Goal: Task Accomplishment & Management: Use online tool/utility

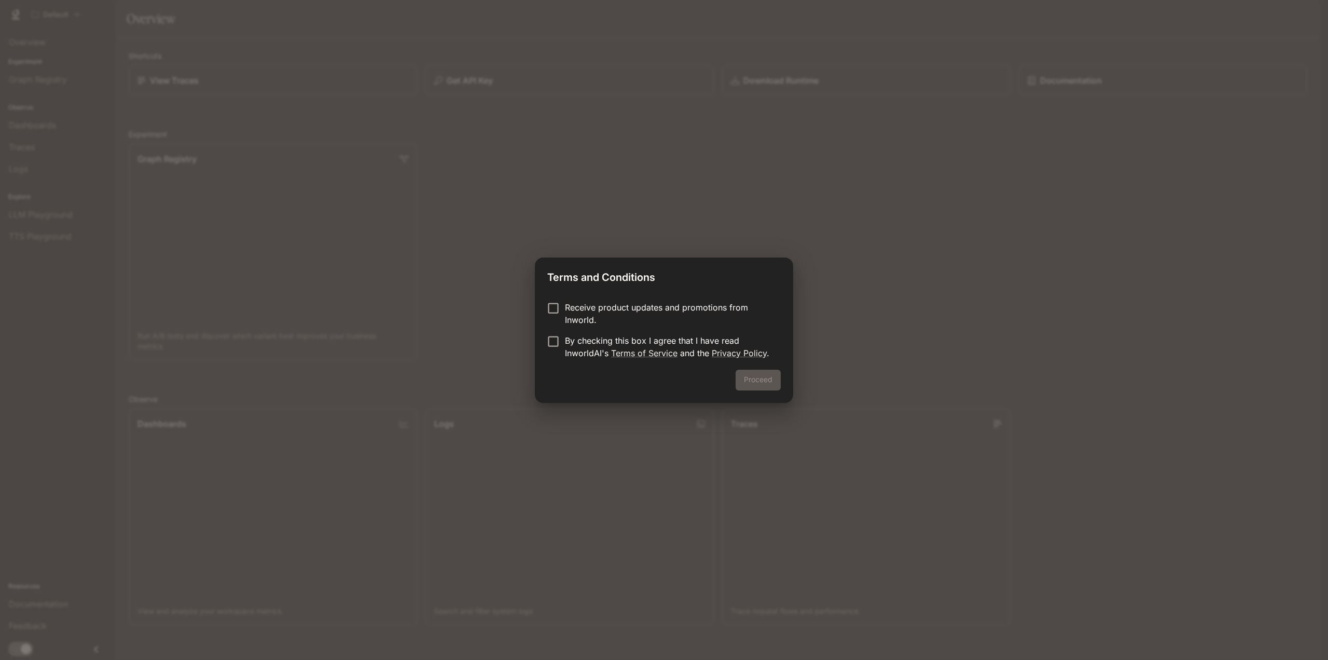
click at [571, 340] on p "By checking this box I agree that I have read InworldAI's Terms of Service and …" at bounding box center [669, 346] width 208 height 25
click at [751, 377] on button "Proceed" at bounding box center [758, 379] width 45 height 21
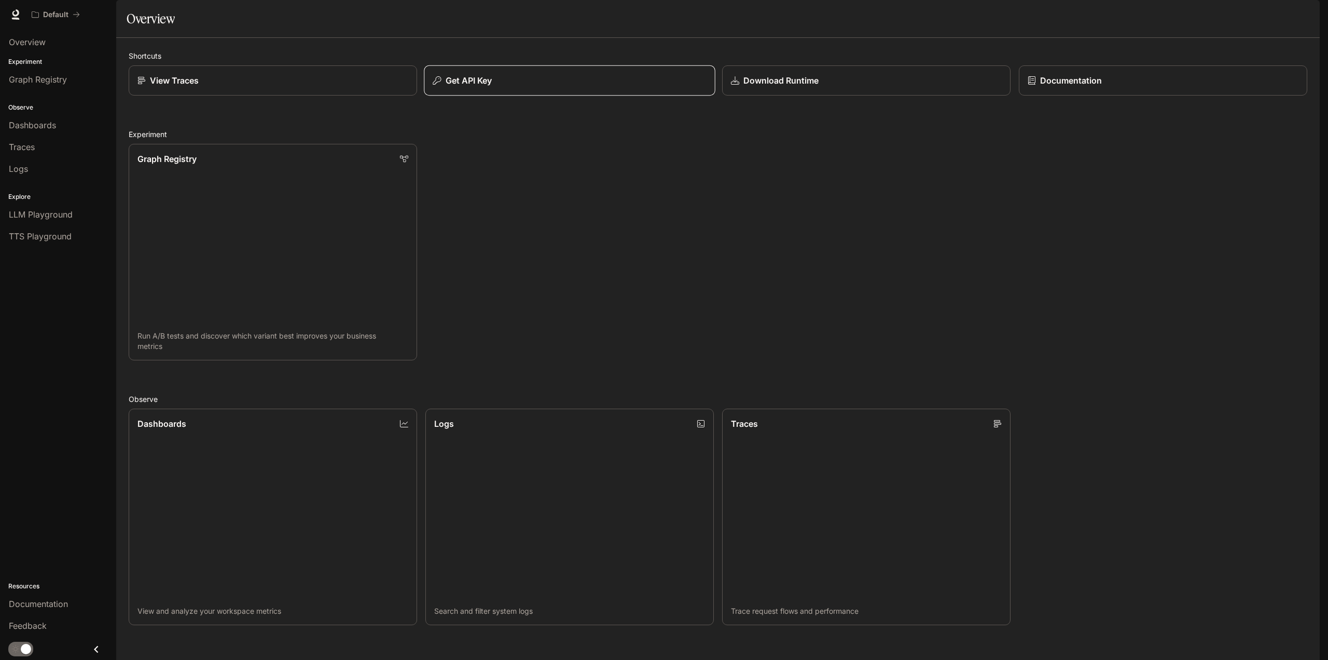
click at [486, 87] on p "Get API Key" at bounding box center [469, 80] width 47 height 12
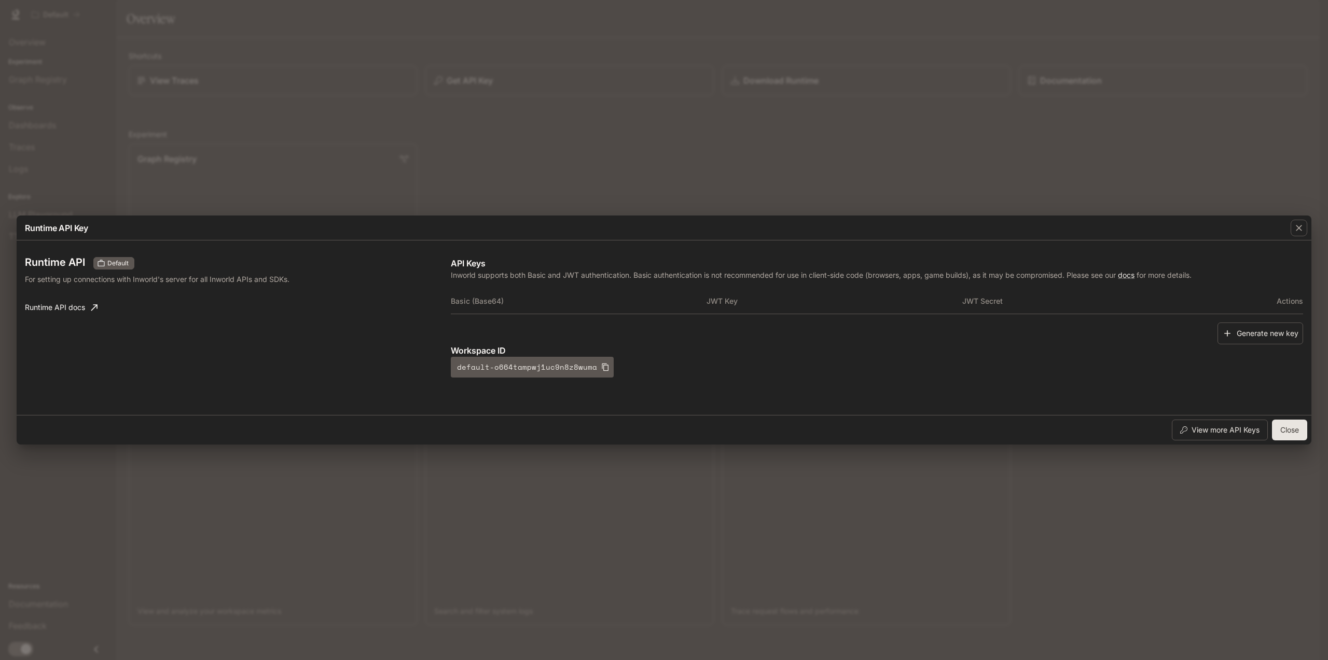
click at [1303, 433] on button "Close" at bounding box center [1289, 429] width 35 height 21
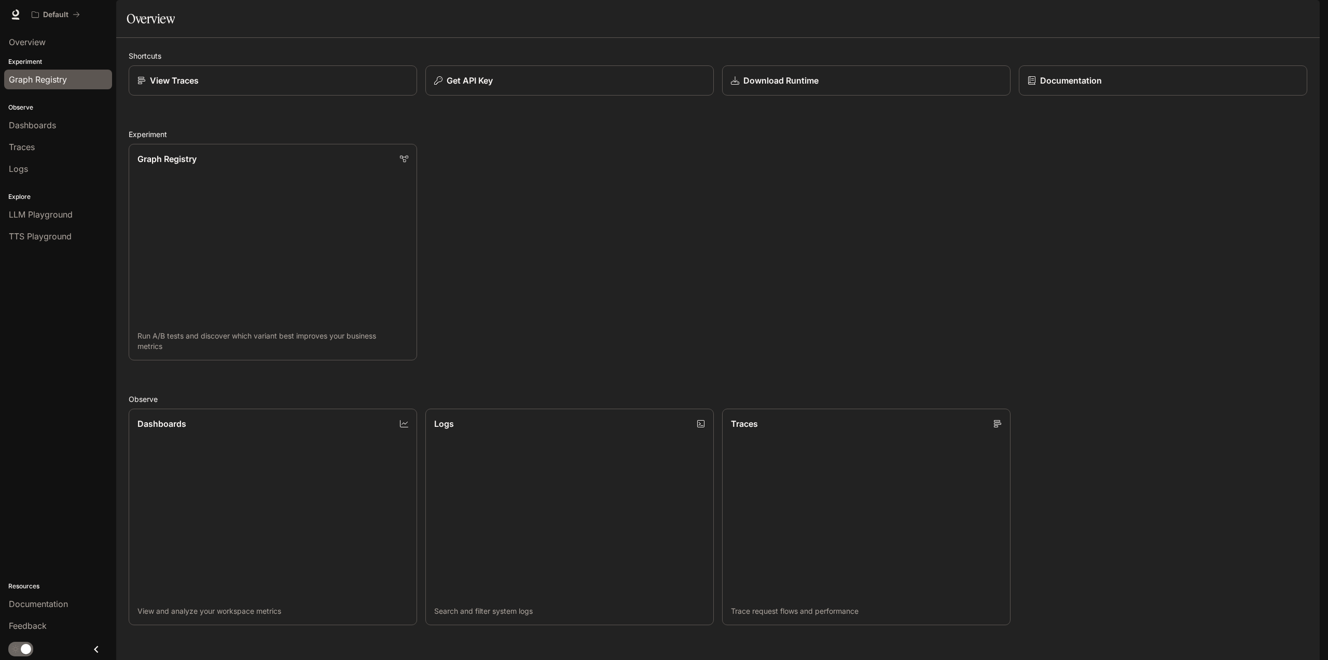
click at [40, 80] on span "Graph Registry" at bounding box center [38, 79] width 58 height 12
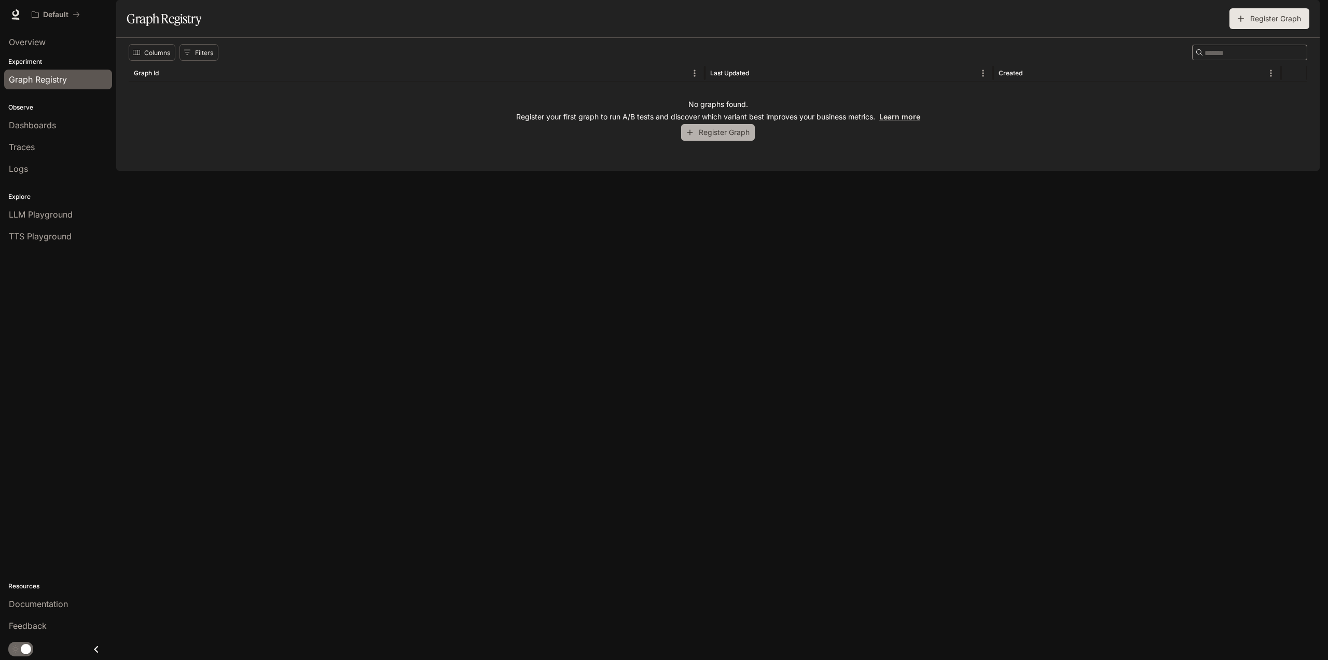
click at [720, 141] on button "Register Graph" at bounding box center [718, 132] width 74 height 17
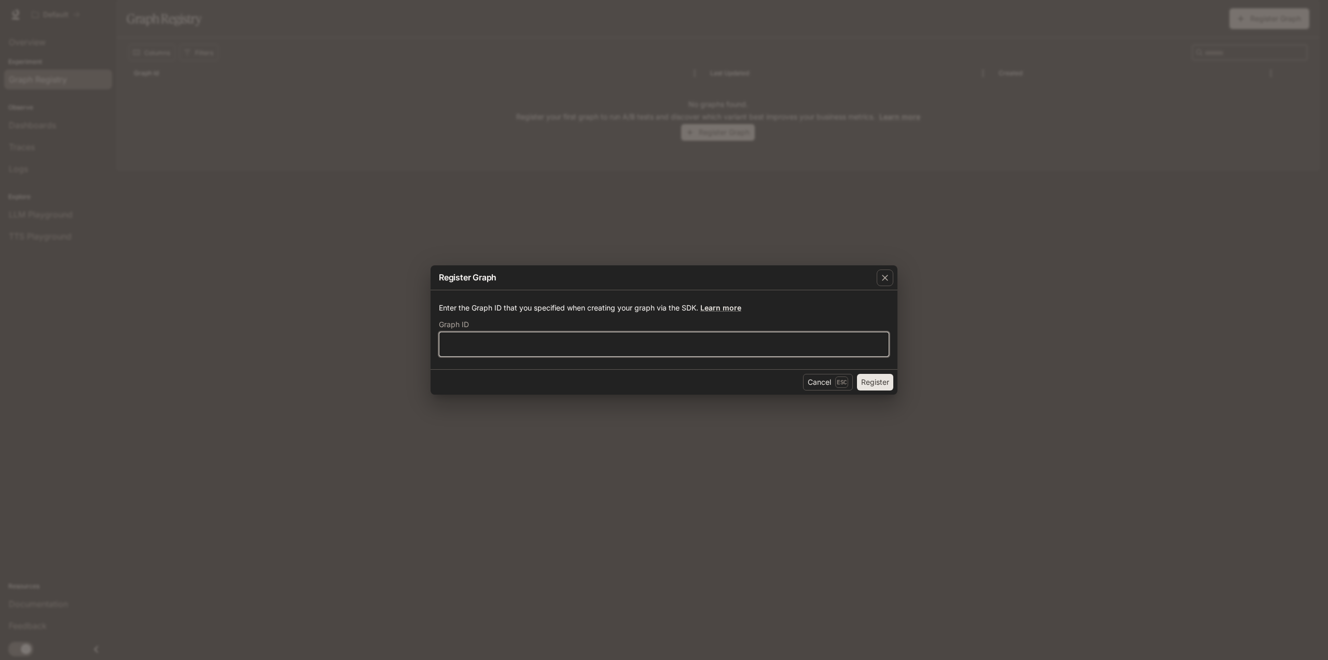
click at [645, 343] on input "text" at bounding box center [664, 344] width 449 height 10
drag, startPoint x: 833, startPoint y: 383, endPoint x: 827, endPoint y: 381, distance: 6.6
click at [830, 382] on button "Cancel Esc" at bounding box center [828, 382] width 50 height 17
